Goal: Task Accomplishment & Management: Use online tool/utility

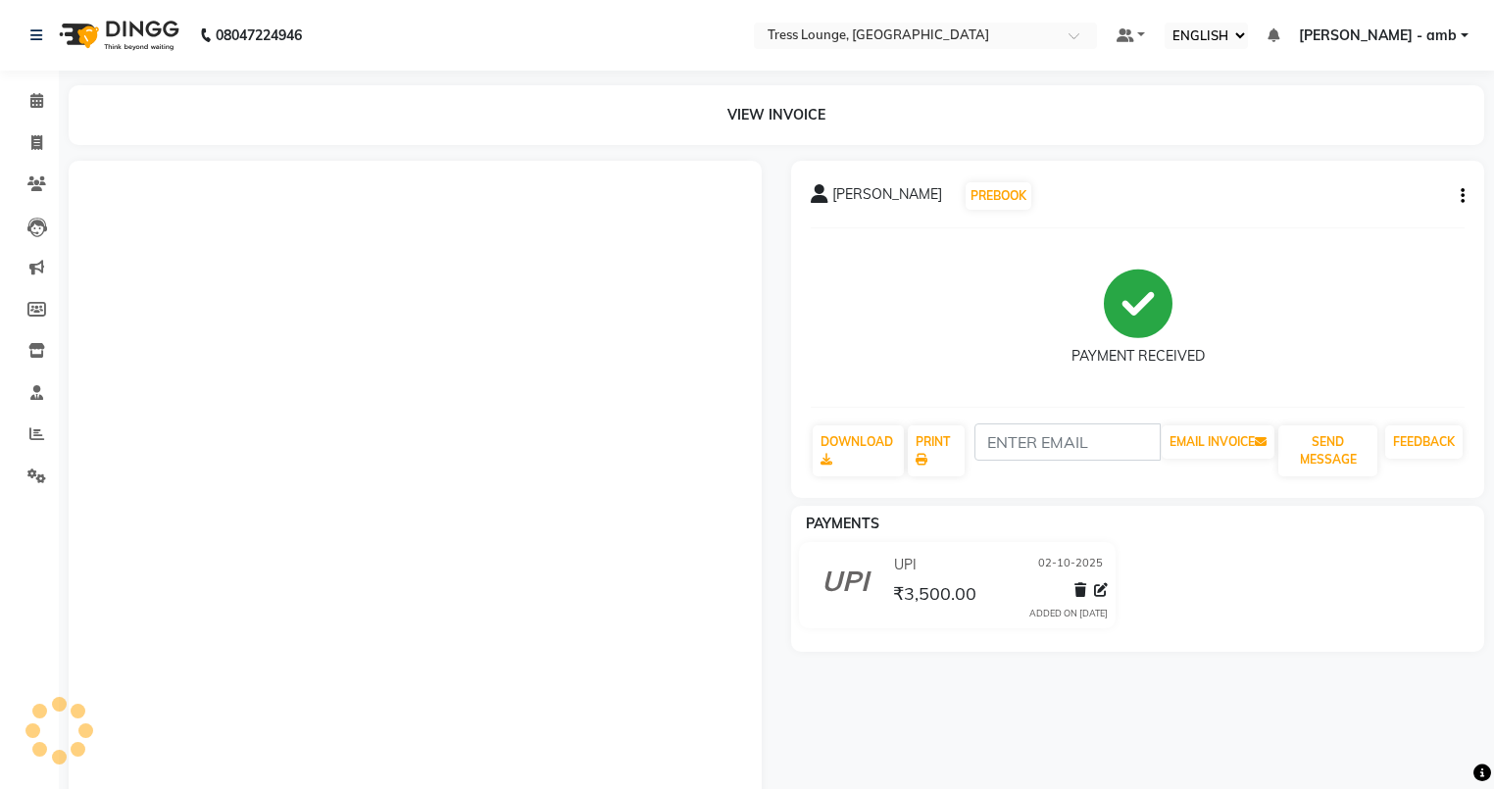
select select "ec"
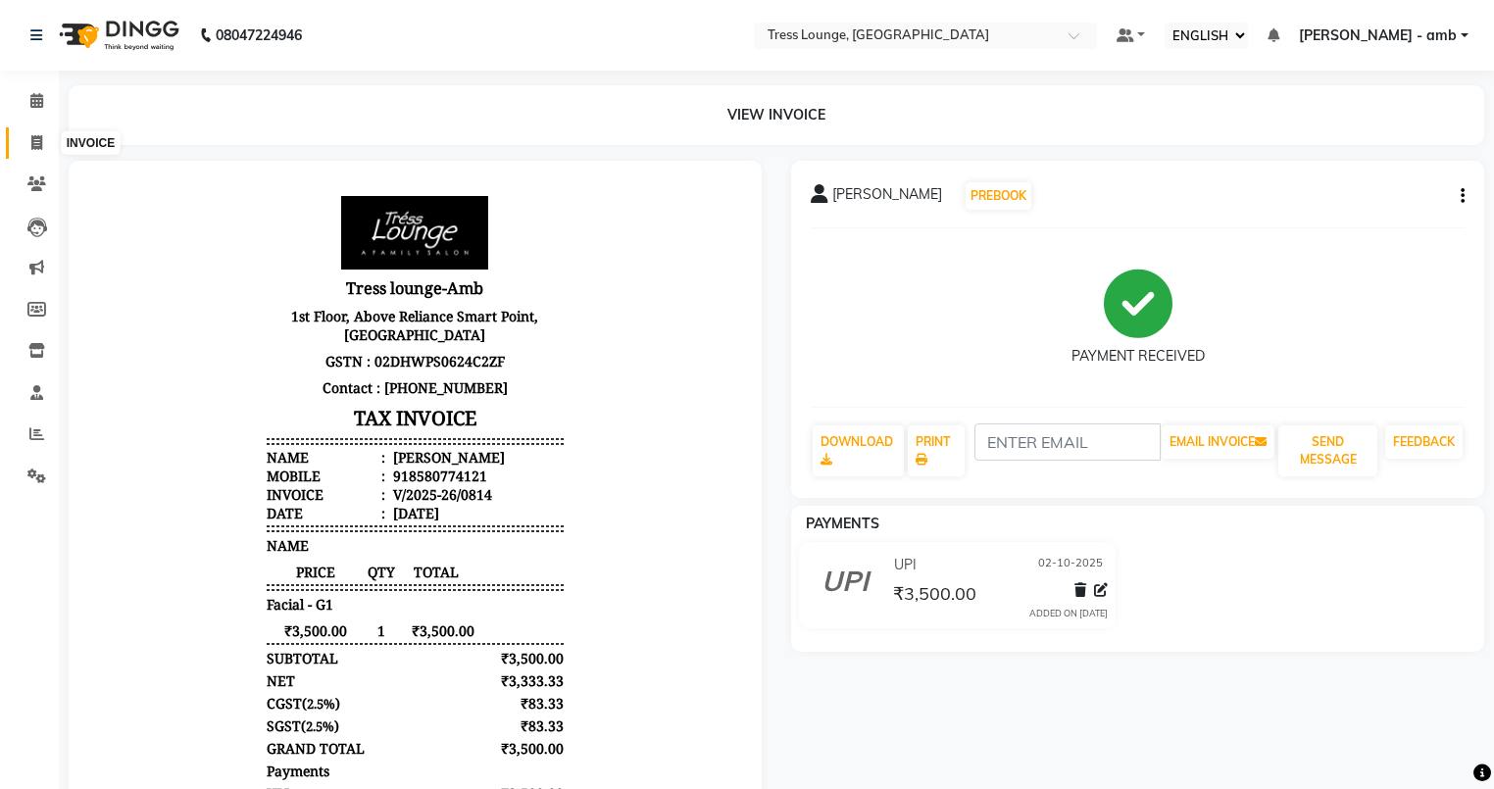
click at [28, 148] on span at bounding box center [37, 143] width 34 height 23
select select "service"
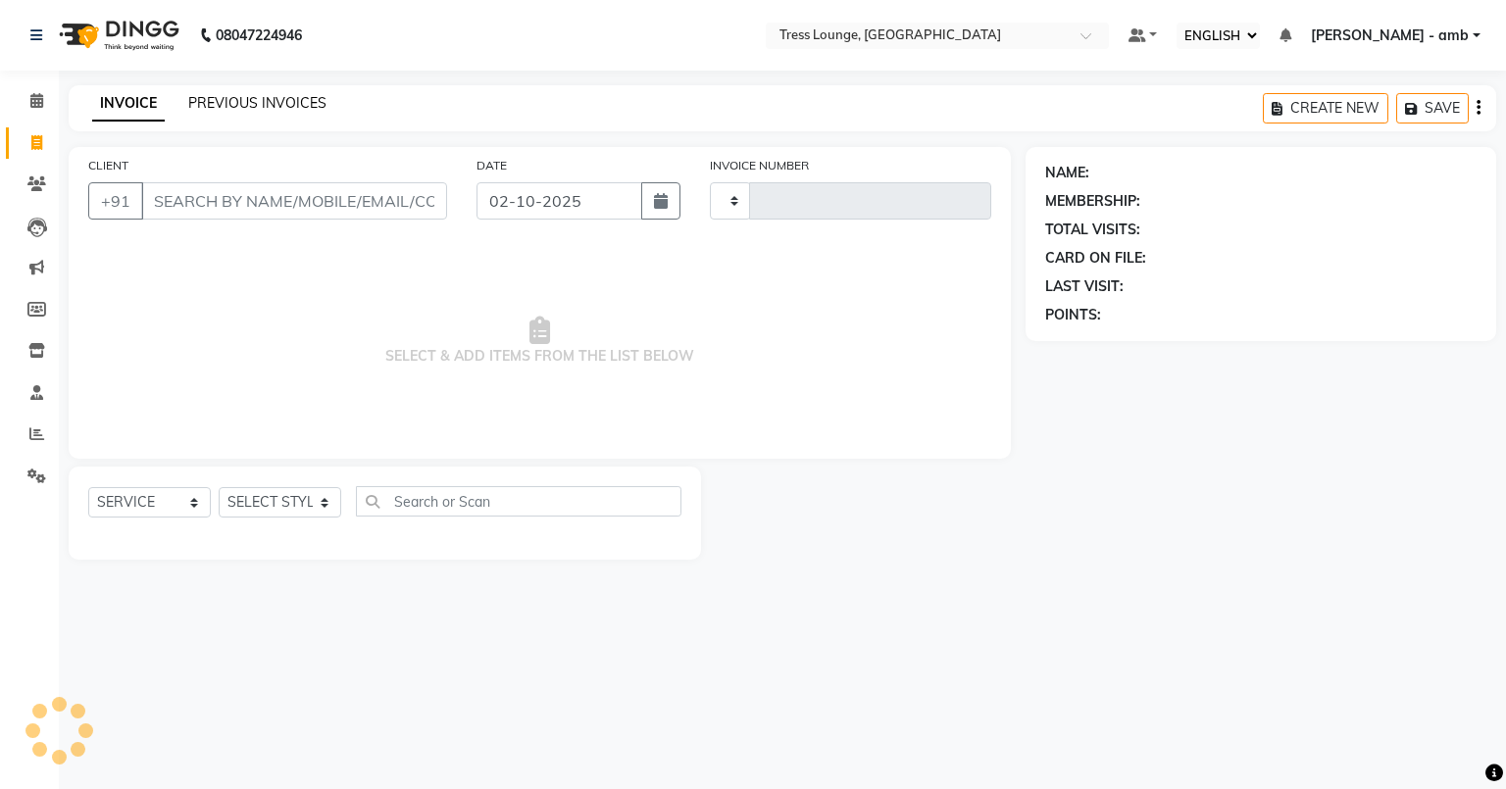
type input "0815"
select select "5899"
click at [298, 99] on link "PREVIOUS INVOICES" at bounding box center [257, 103] width 138 height 18
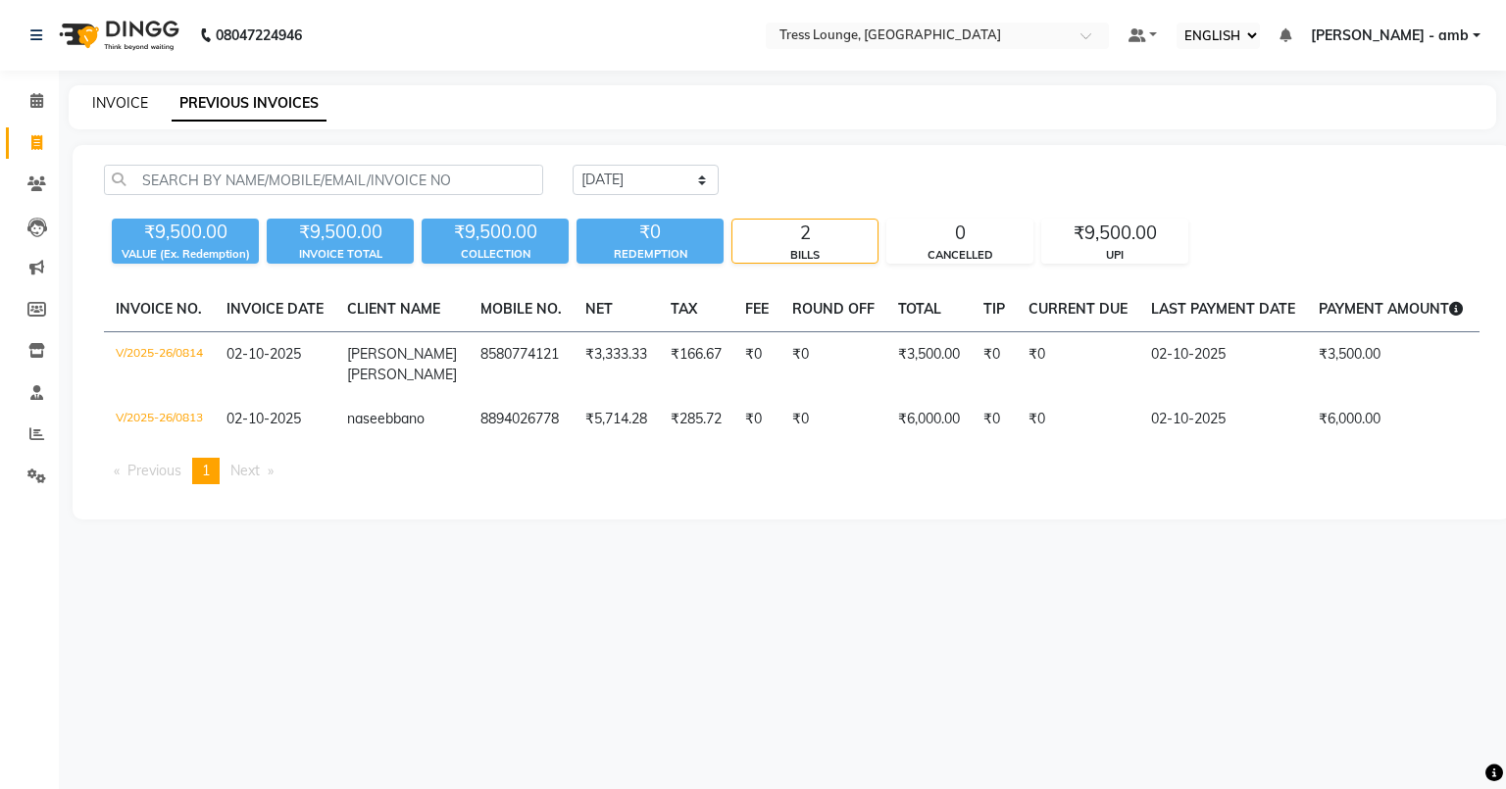
click at [104, 102] on link "INVOICE" at bounding box center [120, 103] width 56 height 18
select select "service"
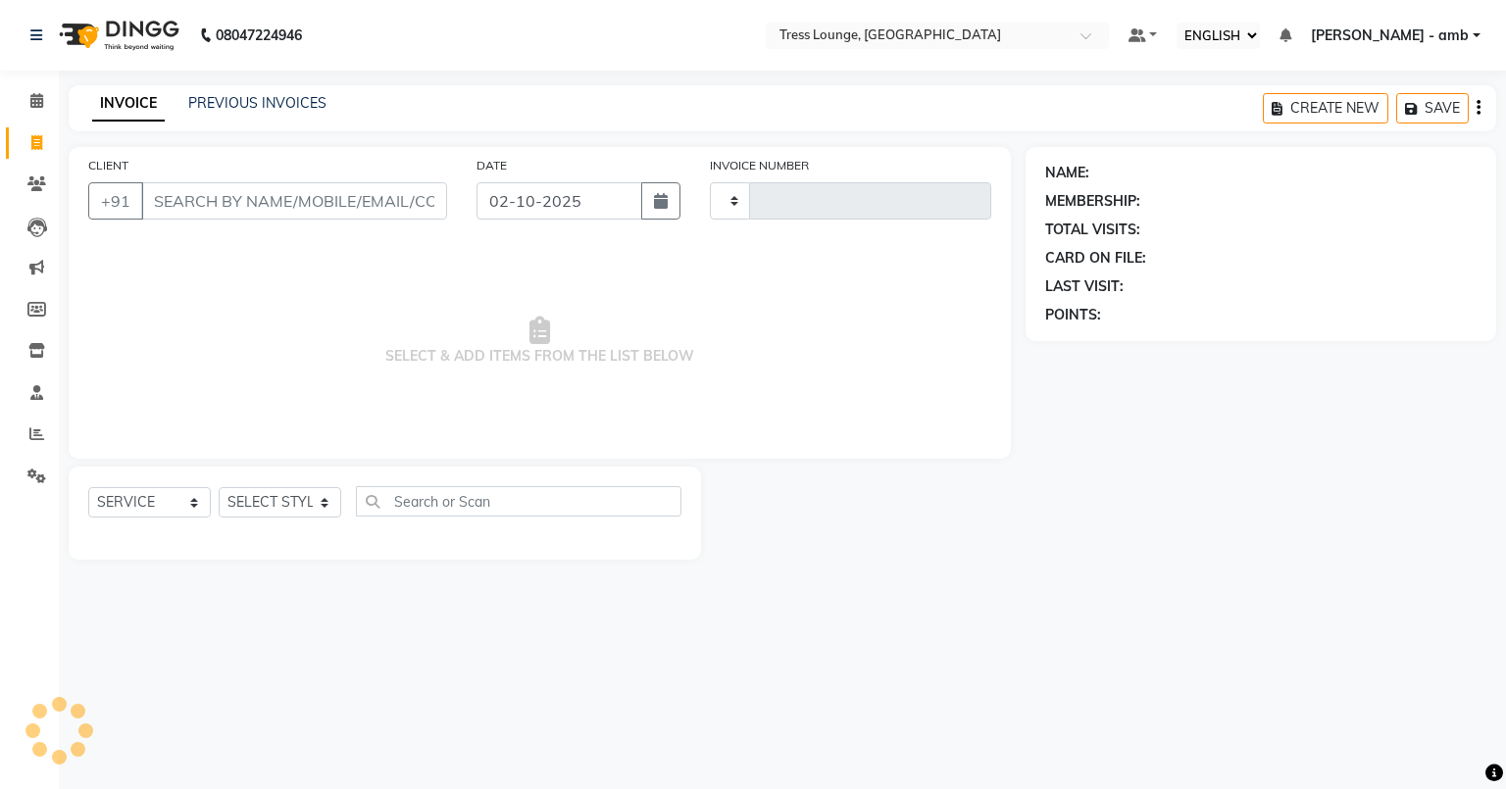
type input "0815"
select select "5899"
